Goal: Information Seeking & Learning: Learn about a topic

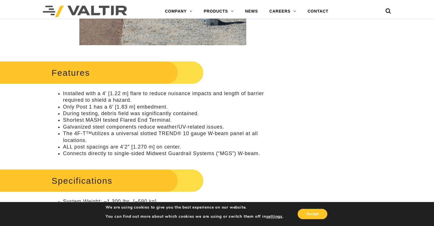
scroll to position [314, 0]
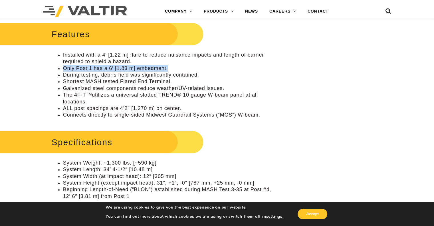
drag, startPoint x: 64, startPoint y: 67, endPoint x: 174, endPoint y: 66, distance: 109.6
click at [174, 66] on li "Only Post 1 has a 6′ [1.83 m] embedment." at bounding box center [168, 68] width 211 height 7
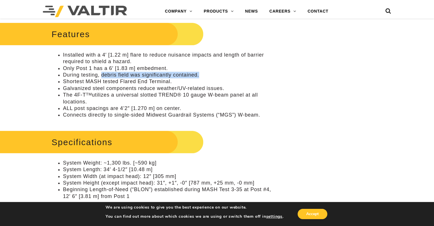
drag, startPoint x: 102, startPoint y: 75, endPoint x: 206, endPoint y: 73, distance: 104.2
click at [206, 73] on li "During testing, debris field was significantly contained." at bounding box center [168, 75] width 211 height 7
drag, startPoint x: 200, startPoint y: 75, endPoint x: 57, endPoint y: 76, distance: 143.9
click at [57, 76] on ul "Installed with a 4′ [1.22 m] flare to reduce nuisance impacts and length of bar…" at bounding box center [163, 85] width 222 height 67
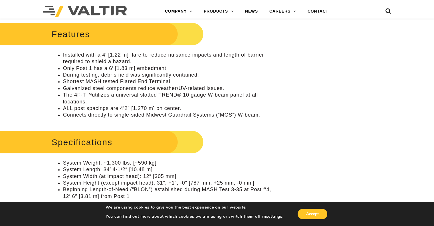
click at [84, 82] on li "Shortest MASH tested Flared End Terminal." at bounding box center [168, 81] width 211 height 7
click at [82, 88] on li "Galvanized steel components reduce weather/UV-related issues." at bounding box center [168, 88] width 211 height 7
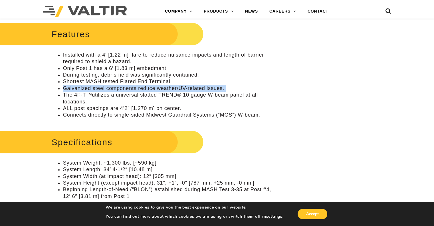
click at [82, 88] on li "Galvanized steel components reduce weather/UV-related issues." at bounding box center [168, 88] width 211 height 7
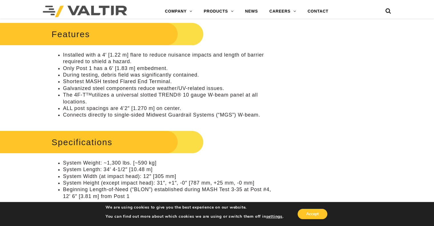
click at [80, 92] on li "The 4F-T TM utilizes a universal slotted TREND® 10 gauge W-beam panel at all lo…" at bounding box center [168, 98] width 211 height 13
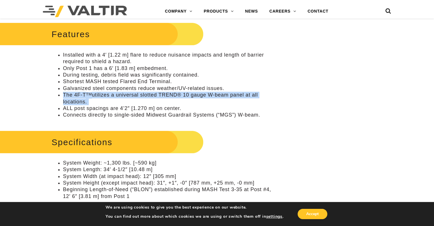
click at [80, 92] on li "The 4F-T TM utilizes a universal slotted TREND® 10 gauge W-beam panel at all lo…" at bounding box center [168, 98] width 211 height 13
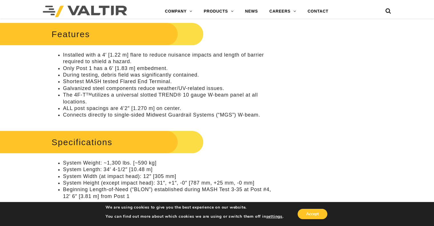
click at [172, 114] on li "Connects directly to single-sided Midwest Guardrail Systems (“MGS”) W-beam." at bounding box center [168, 115] width 211 height 7
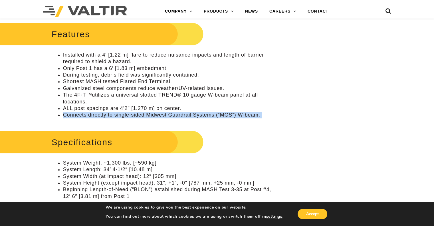
click at [172, 114] on li "Connects directly to single-sided Midwest Guardrail Systems (“MGS”) W-beam." at bounding box center [168, 115] width 211 height 7
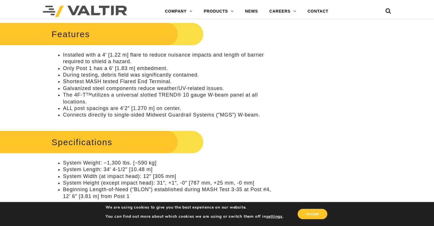
click at [182, 104] on li "The 4F-T TM utilizes a universal slotted TREND® 10 gauge W-beam panel at all lo…" at bounding box center [168, 98] width 211 height 13
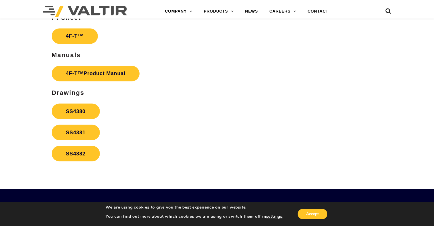
scroll to position [942, 0]
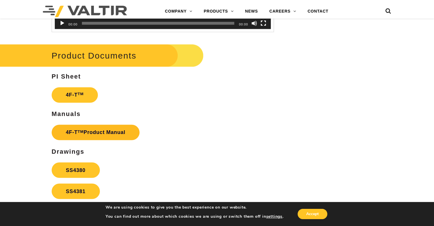
click at [100, 129] on link "4F-T TM Product Manual" at bounding box center [96, 131] width 88 height 15
